Goal: Browse casually

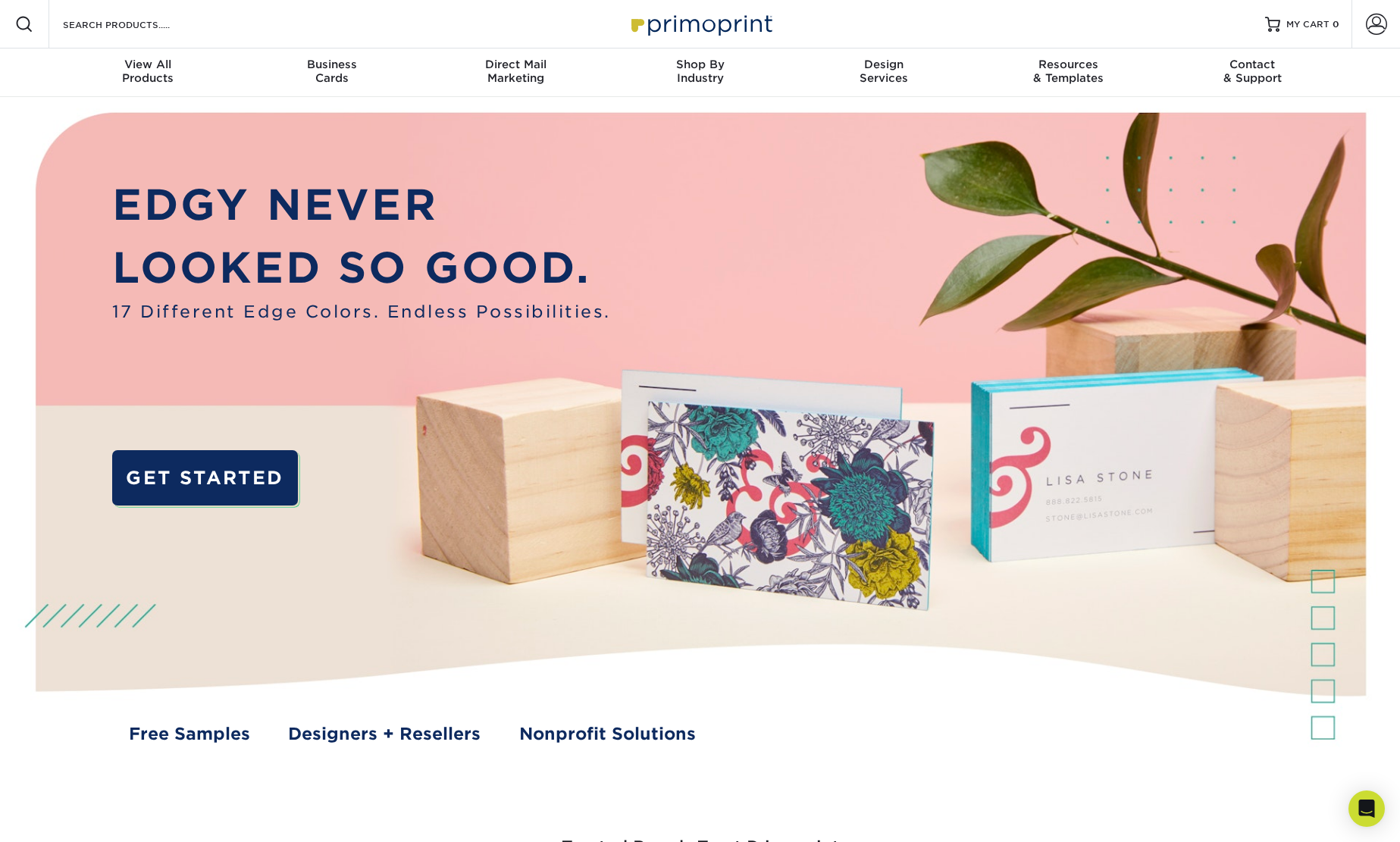
click at [41, 112] on img at bounding box center [699, 443] width 1386 height 693
